Goal: Obtain resource: Obtain resource

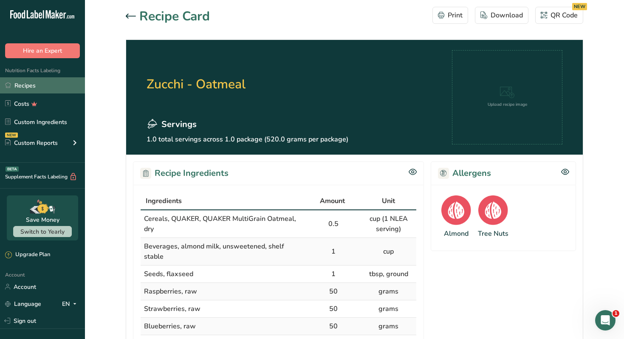
click at [45, 89] on link "Recipes" at bounding box center [42, 85] width 85 height 16
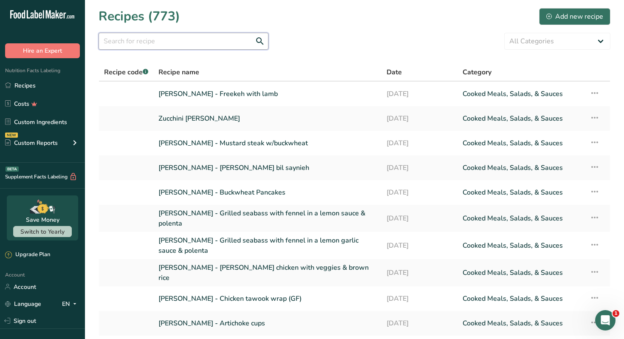
click at [187, 48] on input "text" at bounding box center [184, 41] width 170 height 17
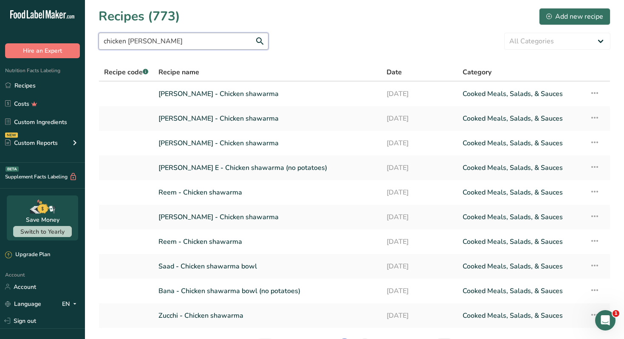
type input "chicken shaw"
click at [283, 91] on link "Nour Awad - Chicken shawarma" at bounding box center [268, 94] width 218 height 18
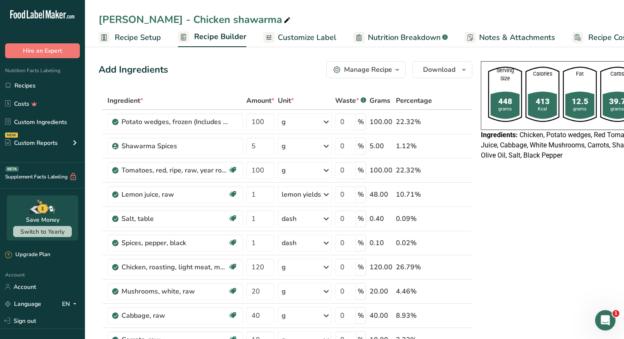
click at [385, 75] on button "Manage Recipe" at bounding box center [365, 69] width 79 height 17
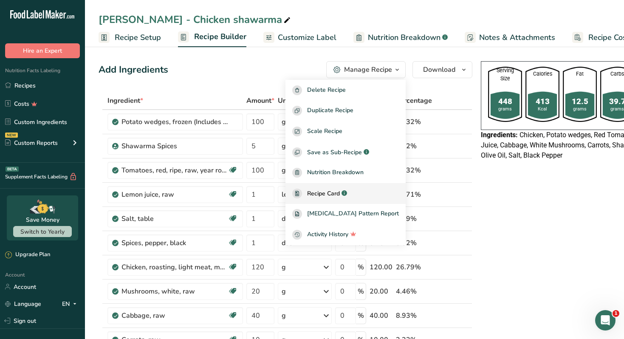
click at [340, 193] on span "Recipe Card" at bounding box center [323, 193] width 33 height 9
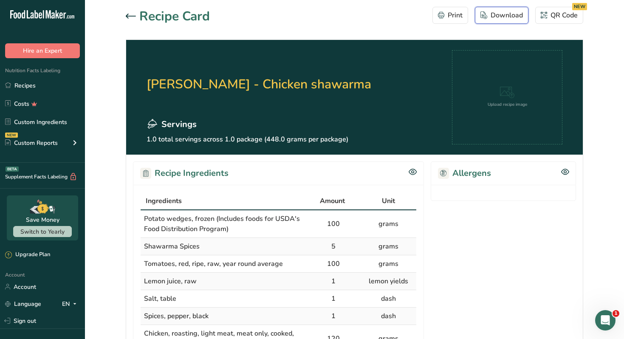
click at [510, 10] on div "Download" at bounding box center [502, 15] width 43 height 10
click at [129, 14] on icon at bounding box center [131, 16] width 10 height 5
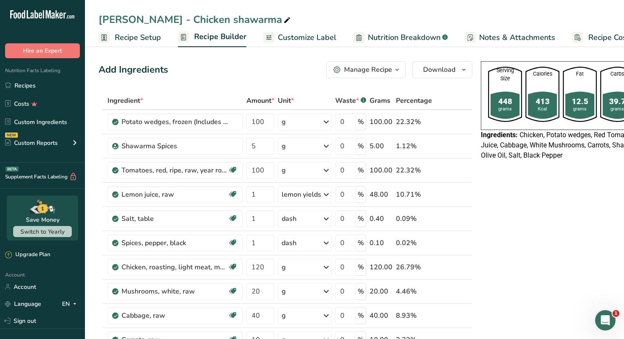
click at [312, 35] on span "Customize Label" at bounding box center [307, 37] width 59 height 11
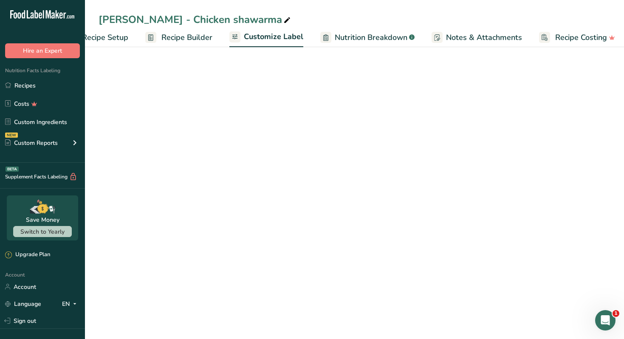
scroll to position [0, 37]
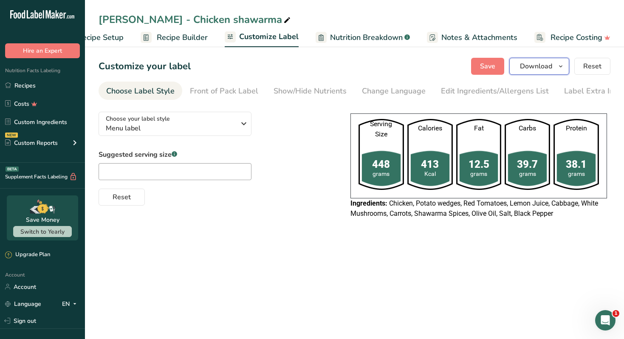
click at [557, 70] on span "button" at bounding box center [561, 66] width 10 height 10
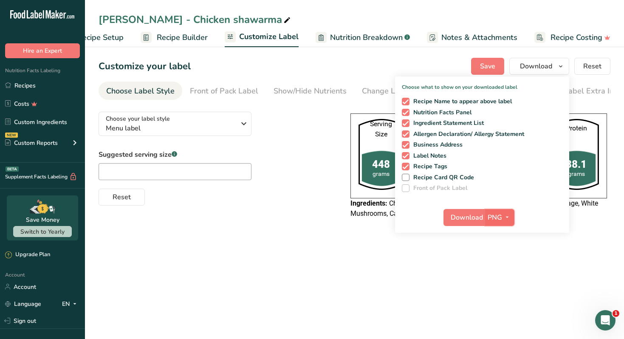
click at [494, 214] on span "PNG" at bounding box center [495, 218] width 14 height 10
click at [498, 276] on link "PDF" at bounding box center [501, 277] width 27 height 14
click at [468, 213] on span "Download" at bounding box center [467, 218] width 32 height 10
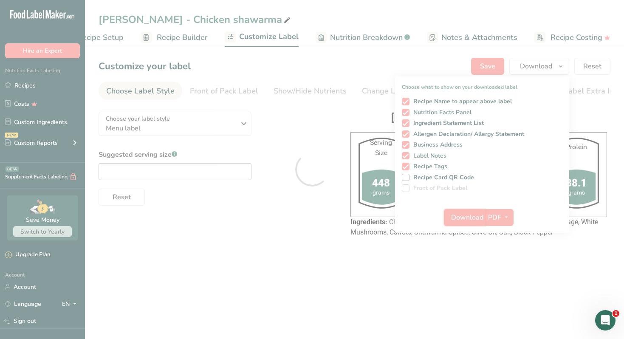
scroll to position [0, 0]
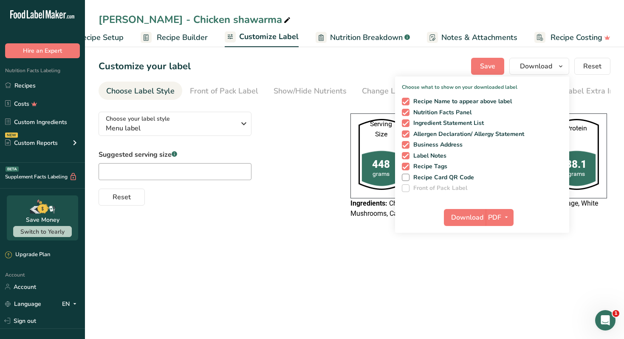
click at [314, 272] on main "Nour Awad - Chicken shawarma Recipe Setup Recipe Builder Customize Label Nutrit…" at bounding box center [312, 169] width 624 height 339
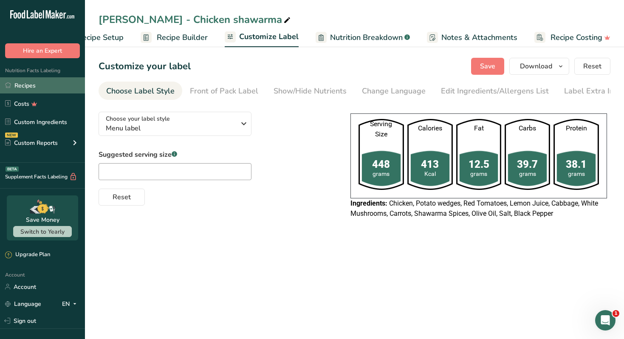
click at [70, 86] on link "Recipes" at bounding box center [42, 85] width 85 height 16
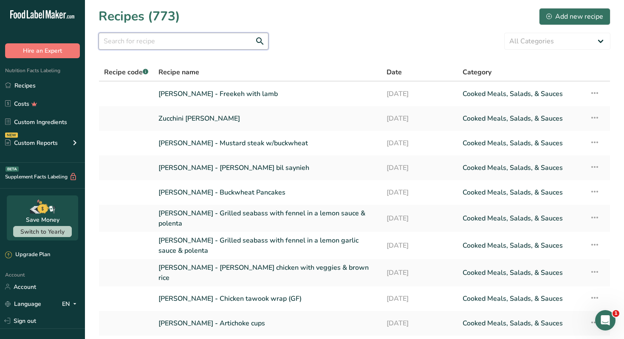
click at [213, 39] on input "text" at bounding box center [184, 41] width 170 height 17
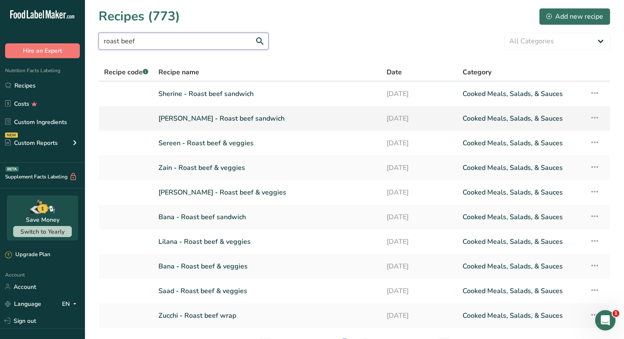
type input "roast beef"
click at [244, 118] on link "Ramy Taha - Roast beef sandwich" at bounding box center [268, 119] width 218 height 18
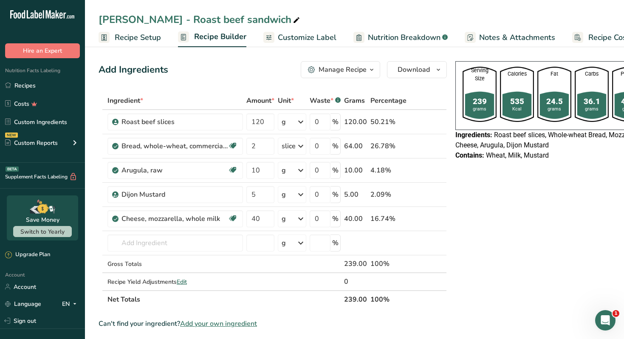
click at [350, 68] on div "Manage Recipe" at bounding box center [343, 70] width 48 height 10
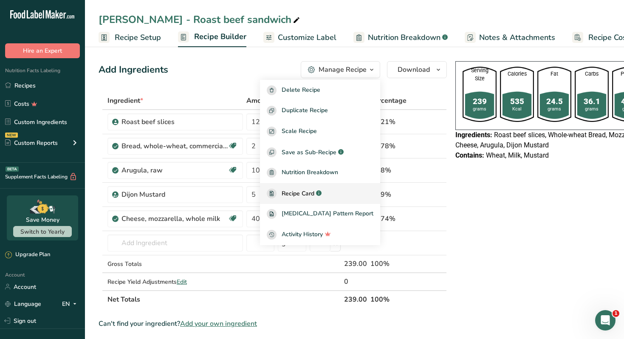
click at [309, 197] on span "Recipe Card" at bounding box center [298, 193] width 33 height 9
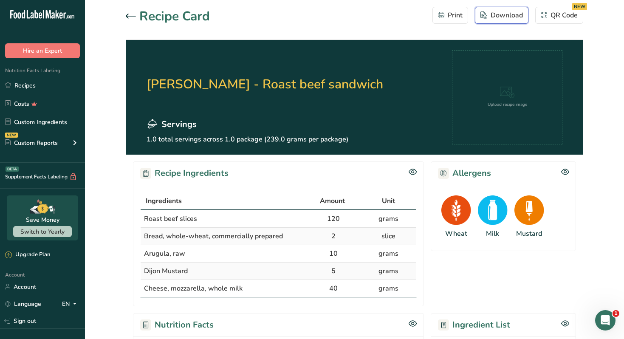
click at [494, 22] on button "Download" at bounding box center [502, 15] width 54 height 17
click at [56, 88] on link "Recipes" at bounding box center [42, 85] width 85 height 16
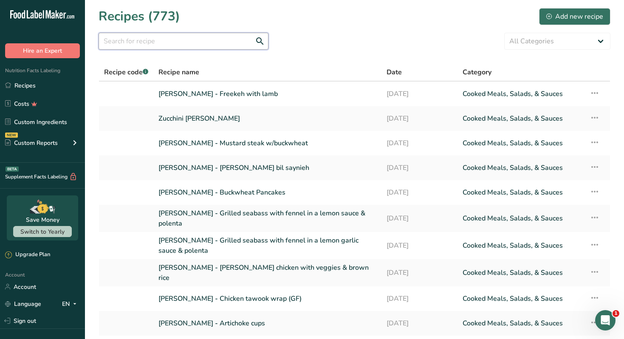
click at [240, 36] on input "text" at bounding box center [184, 41] width 170 height 17
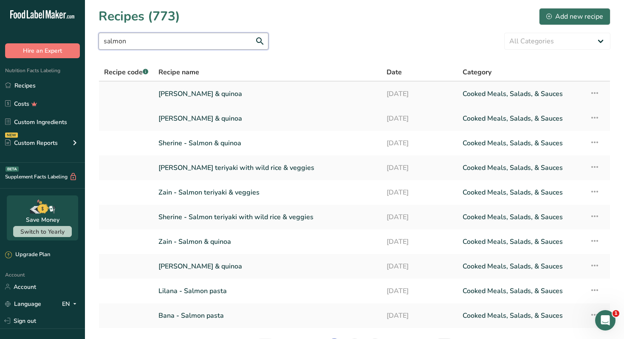
type input "salmon"
click at [231, 97] on link "Nour Awad - Salmon & quinoa" at bounding box center [268, 94] width 218 height 18
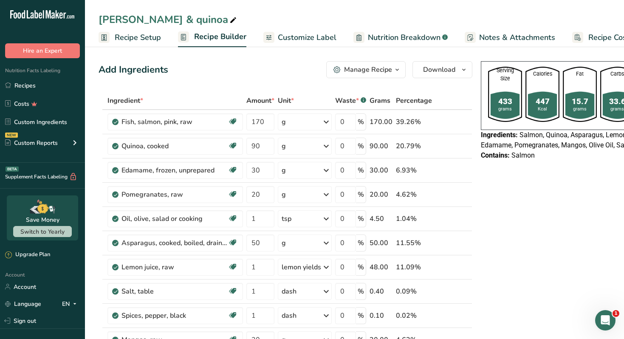
click at [380, 72] on div "Manage Recipe" at bounding box center [368, 70] width 48 height 10
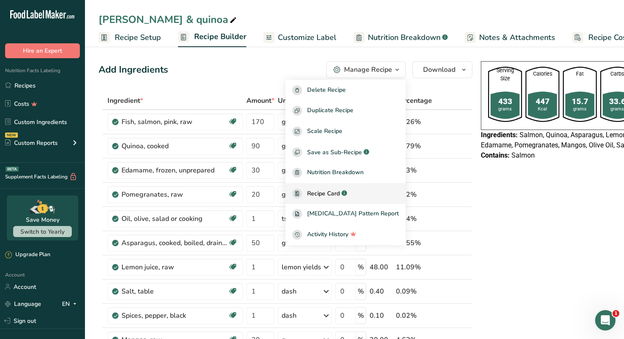
click at [340, 189] on span "Recipe Card" at bounding box center [323, 193] width 33 height 9
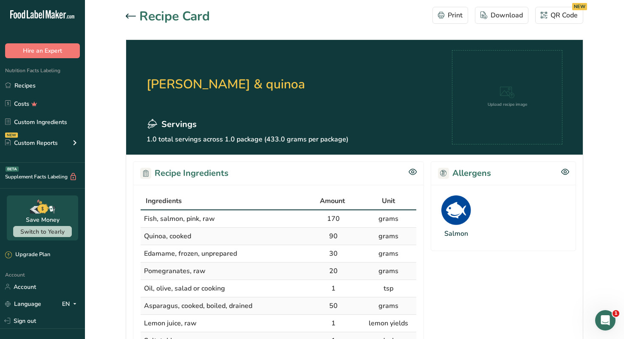
click at [128, 18] on icon at bounding box center [131, 16] width 10 height 5
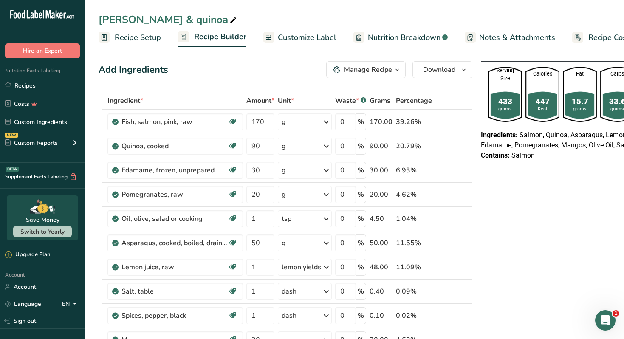
click at [315, 39] on span "Customize Label" at bounding box center [307, 37] width 59 height 11
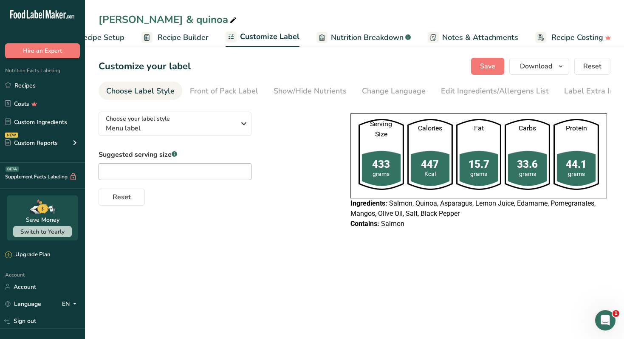
scroll to position [0, 37]
click at [539, 60] on button "Download" at bounding box center [540, 66] width 60 height 17
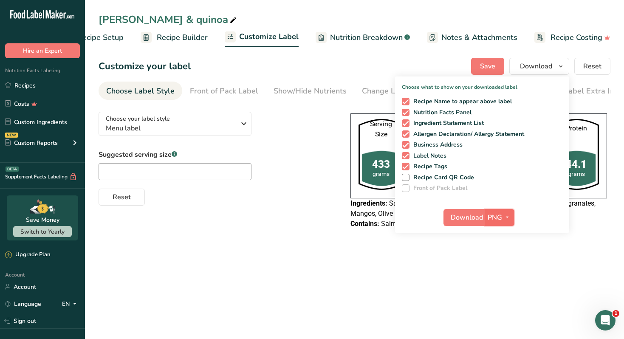
click at [512, 217] on span "button" at bounding box center [507, 218] width 10 height 10
click at [505, 277] on link "PDF" at bounding box center [501, 277] width 27 height 14
click at [463, 218] on span "Download" at bounding box center [467, 218] width 32 height 10
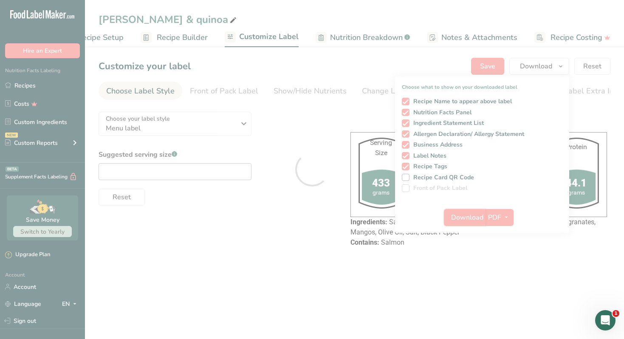
scroll to position [0, 0]
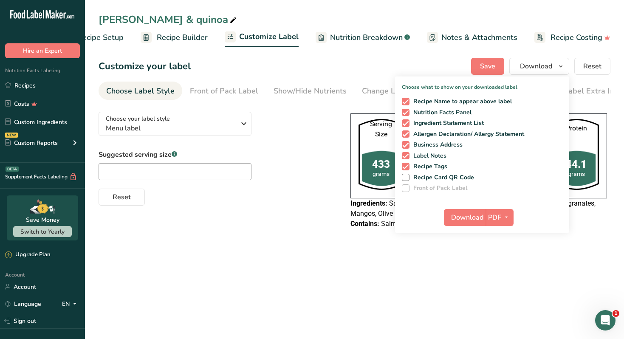
click at [286, 141] on div "Choose your label style Menu label USA (FDA) Standard FDA label Tabular FDA lab…" at bounding box center [216, 155] width 235 height 101
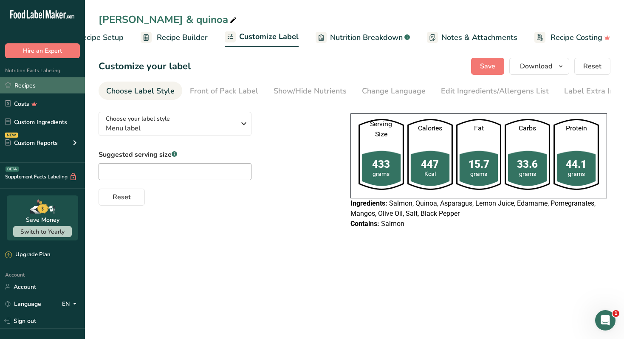
click at [53, 86] on link "Recipes" at bounding box center [42, 85] width 85 height 16
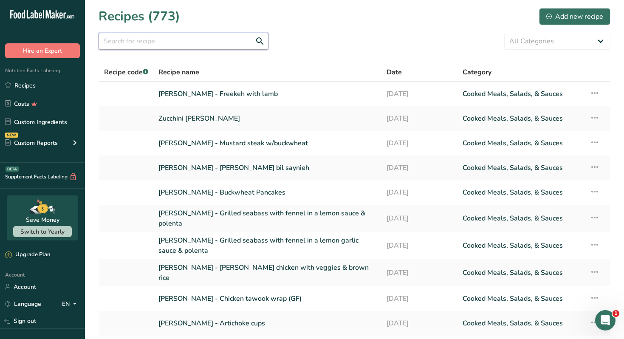
click at [137, 45] on input "text" at bounding box center [184, 41] width 170 height 17
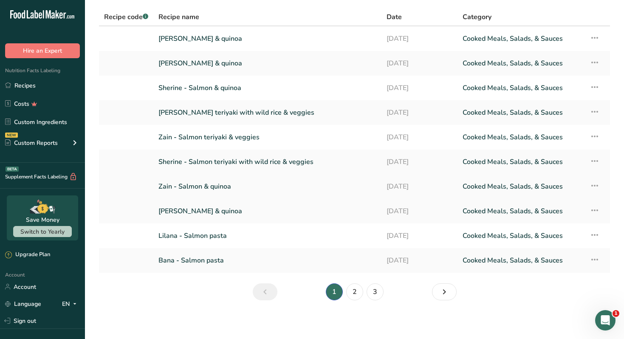
scroll to position [56, 0]
type input "salmon"
click at [352, 291] on link "2" at bounding box center [354, 291] width 17 height 17
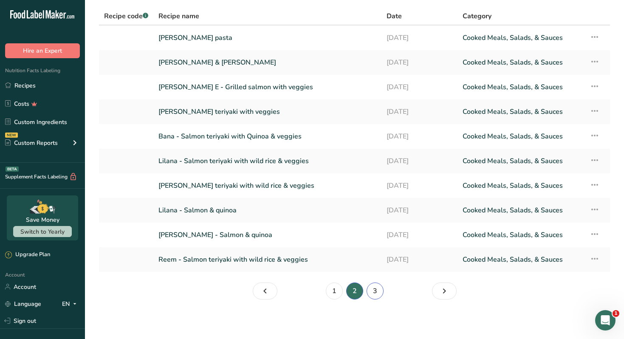
click at [374, 291] on link "3" at bounding box center [375, 291] width 17 height 17
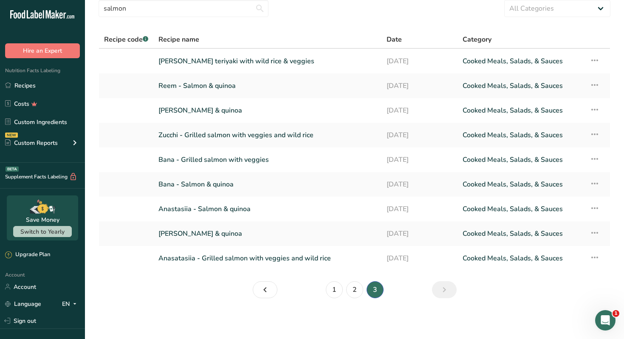
scroll to position [33, 0]
click at [262, 230] on link "[PERSON_NAME] & quinoa" at bounding box center [268, 234] width 218 height 18
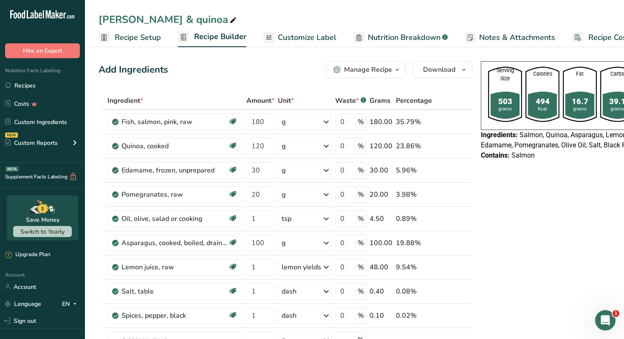
click at [377, 74] on div "Manage Recipe" at bounding box center [368, 70] width 48 height 10
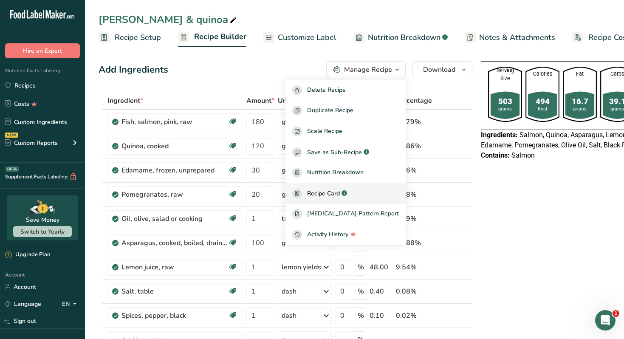
click at [327, 195] on span "Recipe Card" at bounding box center [323, 193] width 33 height 9
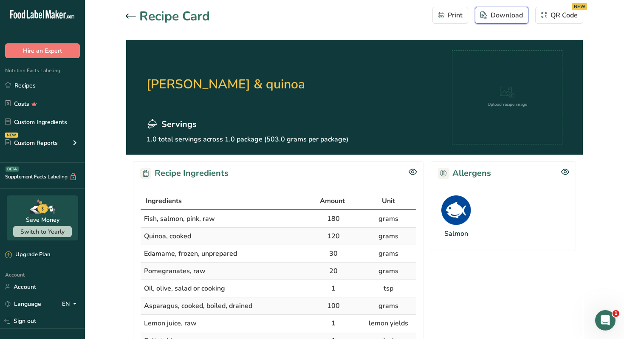
click at [505, 20] on div "Download" at bounding box center [502, 15] width 43 height 10
click at [60, 89] on link "Recipes" at bounding box center [42, 85] width 85 height 16
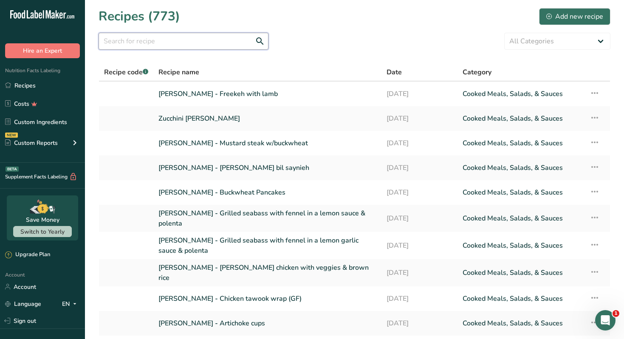
click at [130, 44] on input "text" at bounding box center [184, 41] width 170 height 17
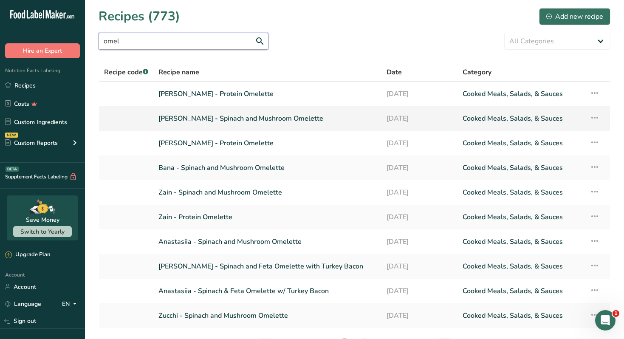
type input "omel"
click at [272, 118] on link "[PERSON_NAME] - Spinach and Mushroom Omelette" at bounding box center [268, 119] width 218 height 18
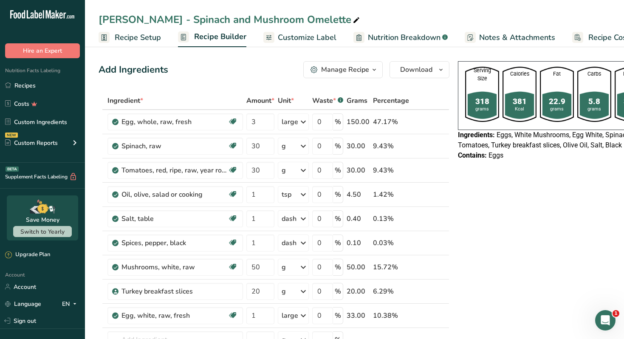
click at [337, 69] on div "Manage Recipe" at bounding box center [345, 70] width 48 height 10
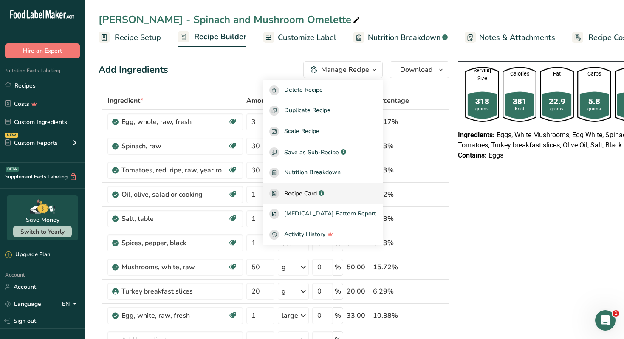
click at [312, 196] on span "Recipe Card" at bounding box center [300, 193] width 33 height 9
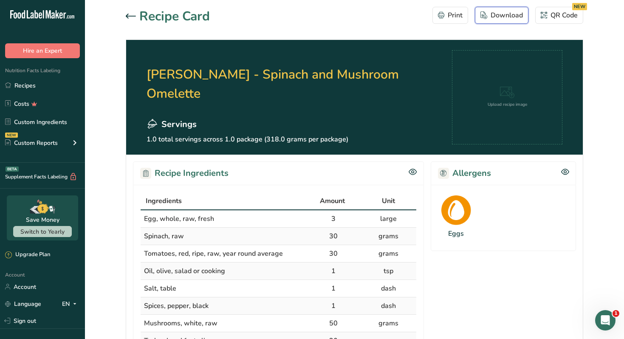
click at [508, 23] on button "Download" at bounding box center [502, 15] width 54 height 17
click at [233, 46] on section "[PERSON_NAME] - Spinach and Mushroom Omelette Servings 1.0 total servings acros…" at bounding box center [354, 97] width 457 height 115
click at [130, 20] on div at bounding box center [133, 16] width 14 height 10
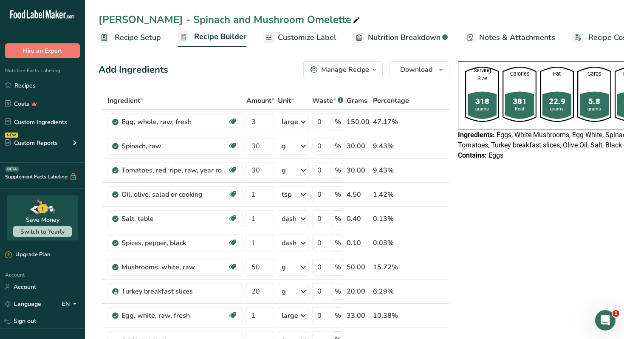
click at [299, 37] on span "Customize Label" at bounding box center [307, 37] width 59 height 11
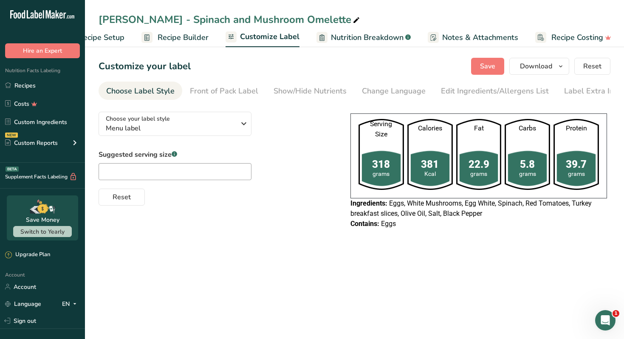
scroll to position [0, 37]
click at [554, 60] on button "Download" at bounding box center [540, 66] width 60 height 17
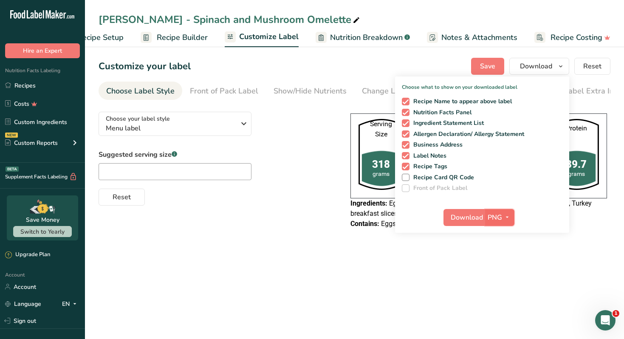
click at [488, 221] on button "PNG" at bounding box center [499, 217] width 29 height 17
click at [504, 273] on link "PDF" at bounding box center [501, 277] width 27 height 14
click at [473, 218] on span "Download" at bounding box center [467, 218] width 32 height 10
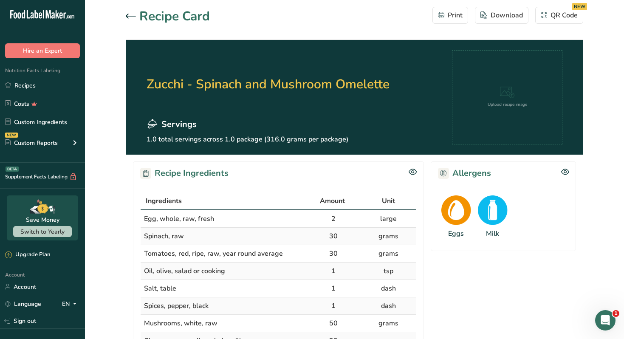
click at [499, 5] on section "Recipe Card Print Download QR Code NEW Zucchi - Spinach and Mushroom Omelette S…" at bounding box center [354, 331] width 539 height 662
click at [507, 26] on div "Print Download QR Code NEW" at bounding box center [508, 16] width 151 height 19
click at [507, 14] on div "Download" at bounding box center [502, 15] width 43 height 10
